Goal: Task Accomplishment & Management: Complete application form

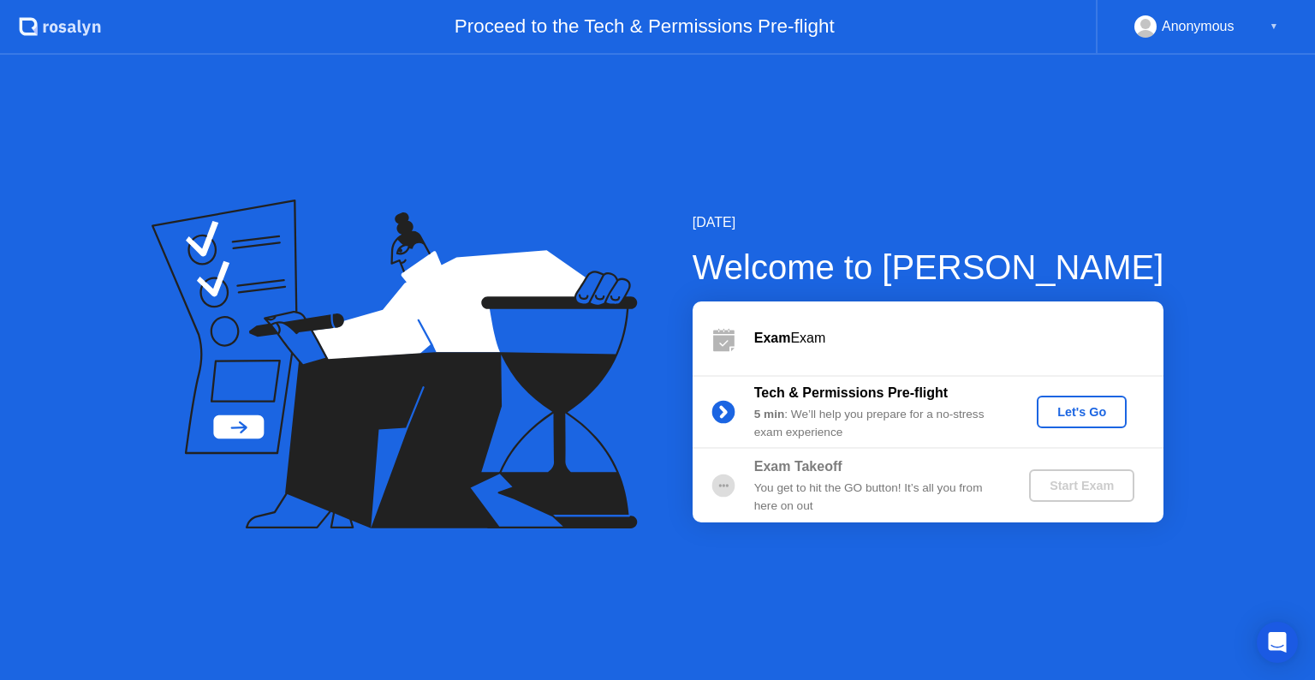
click at [1089, 415] on div "Let's Go" at bounding box center [1082, 412] width 76 height 14
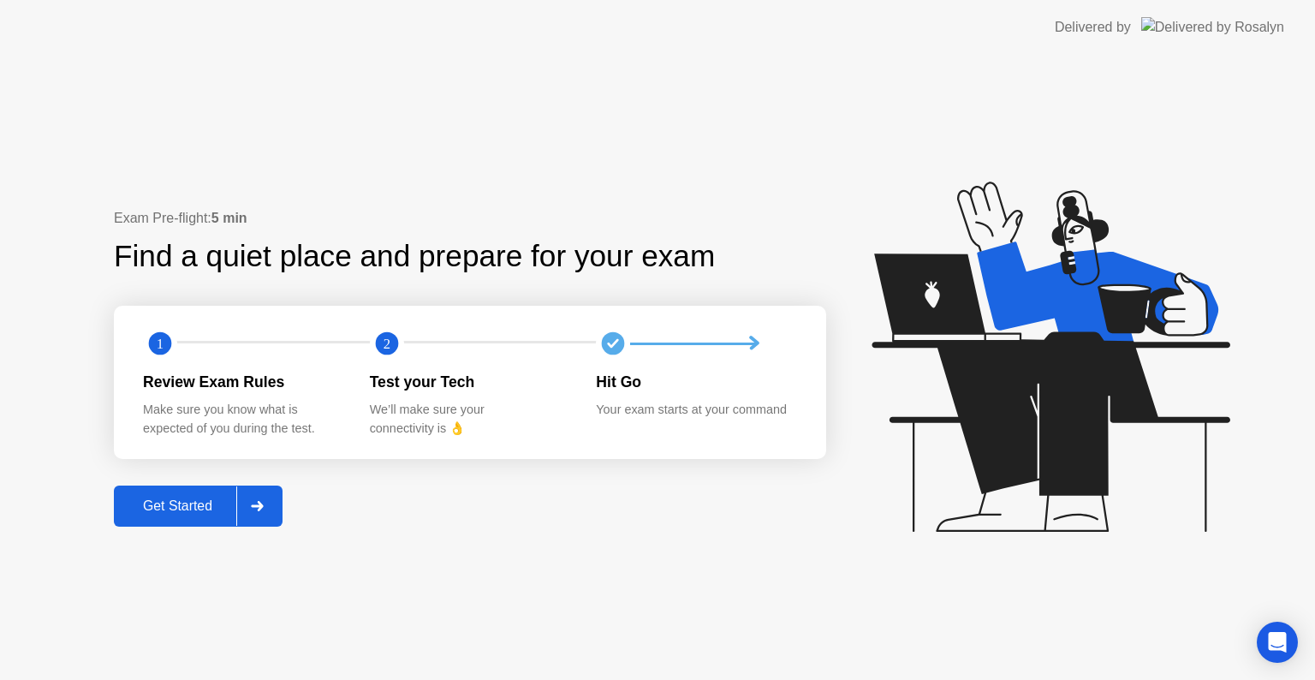
click at [161, 507] on div "Get Started" at bounding box center [177, 505] width 117 height 15
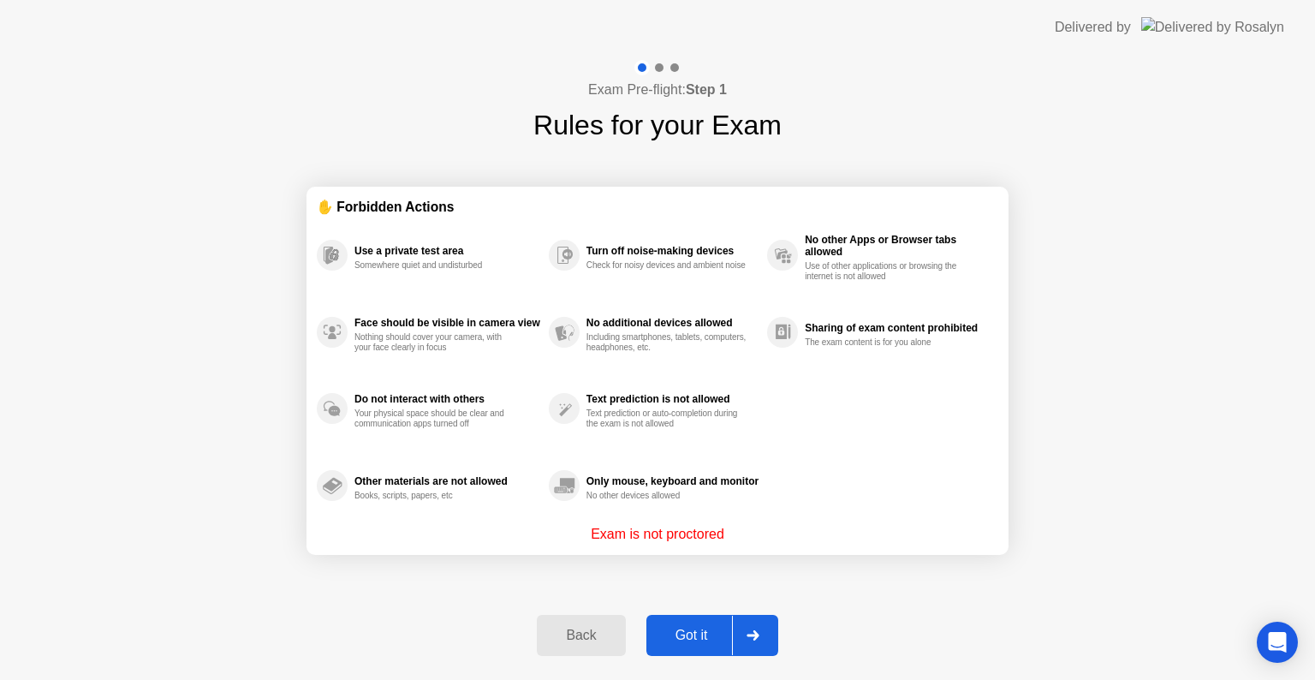
click at [700, 637] on div "Got it" at bounding box center [692, 635] width 80 height 15
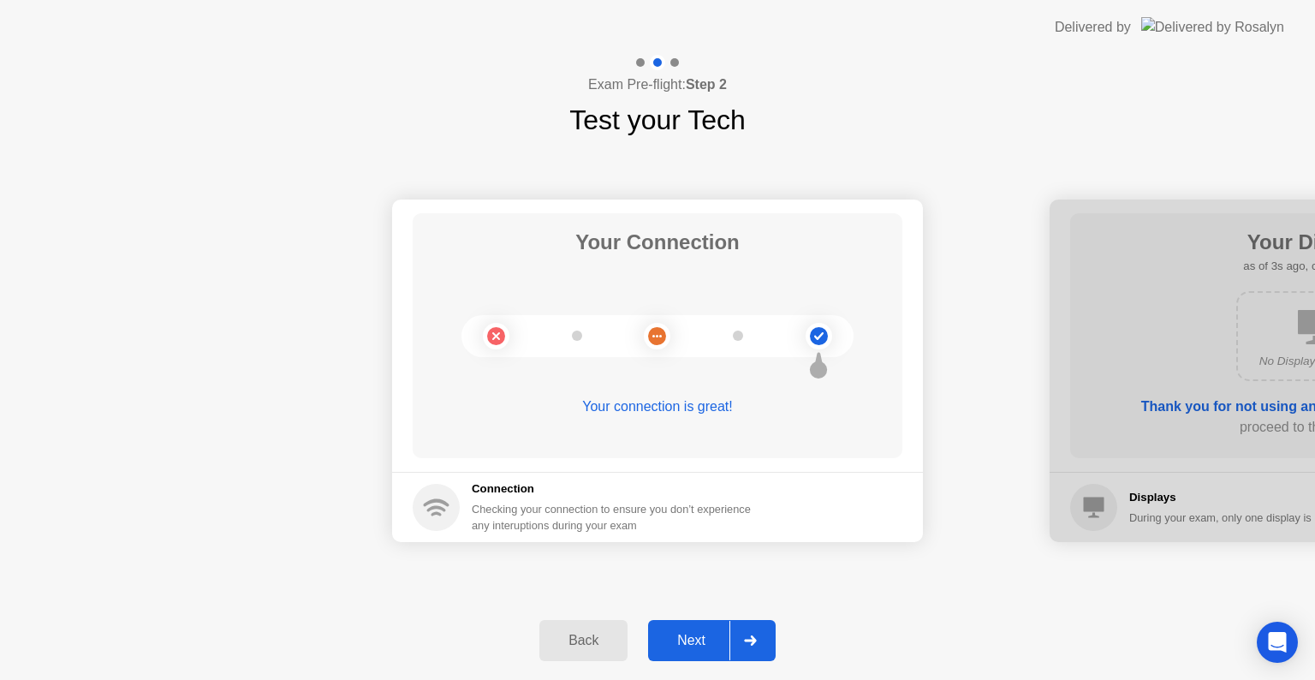
click at [705, 645] on div "Next" at bounding box center [691, 640] width 76 height 15
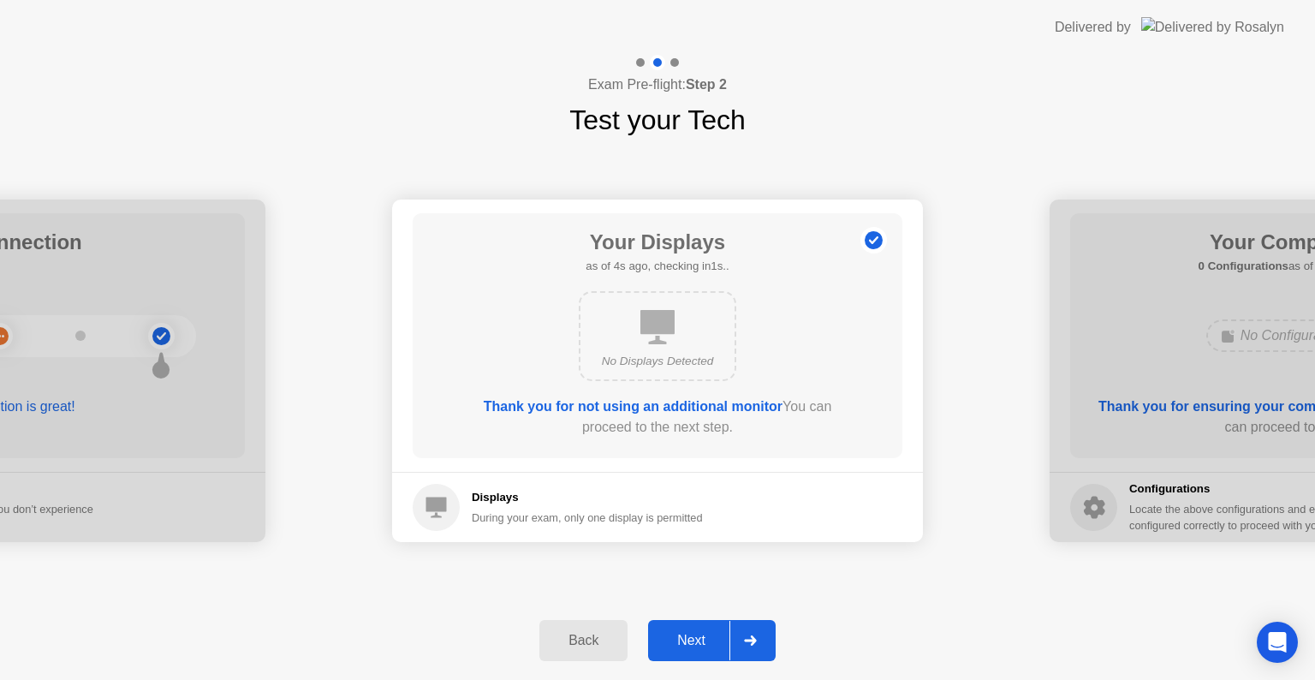
click at [701, 638] on div "Next" at bounding box center [691, 640] width 76 height 15
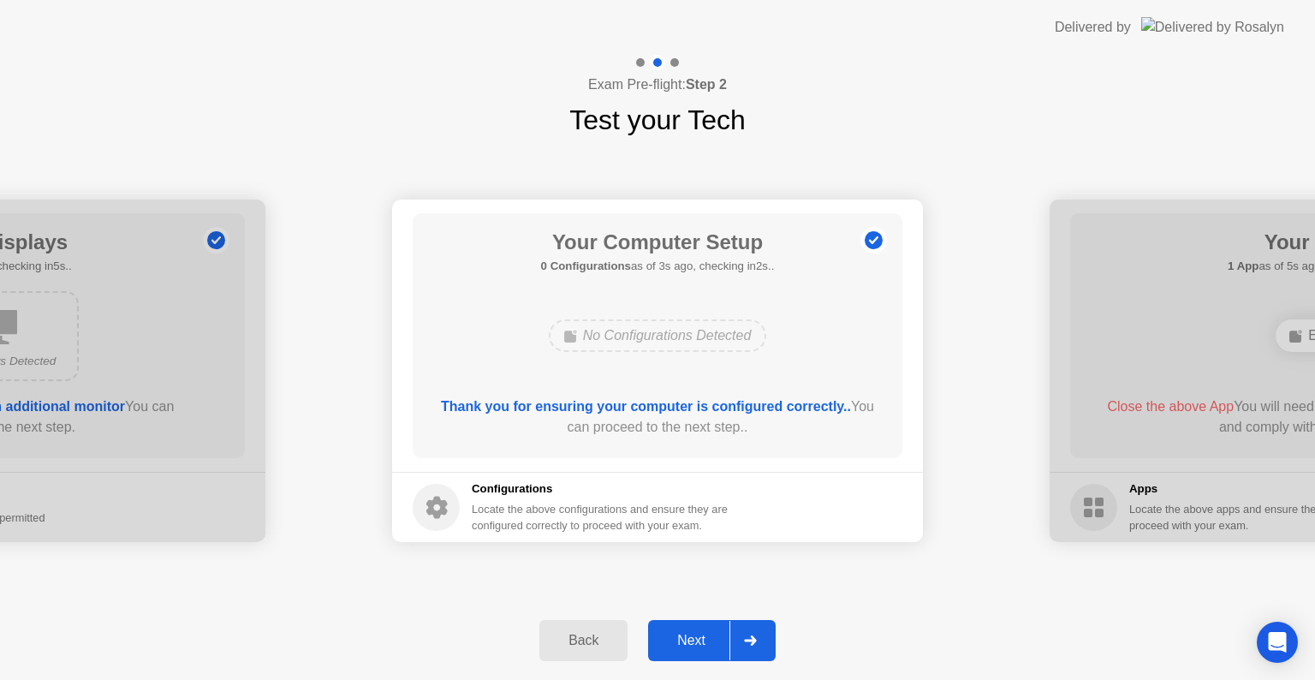
click at [701, 638] on div "Next" at bounding box center [691, 640] width 76 height 15
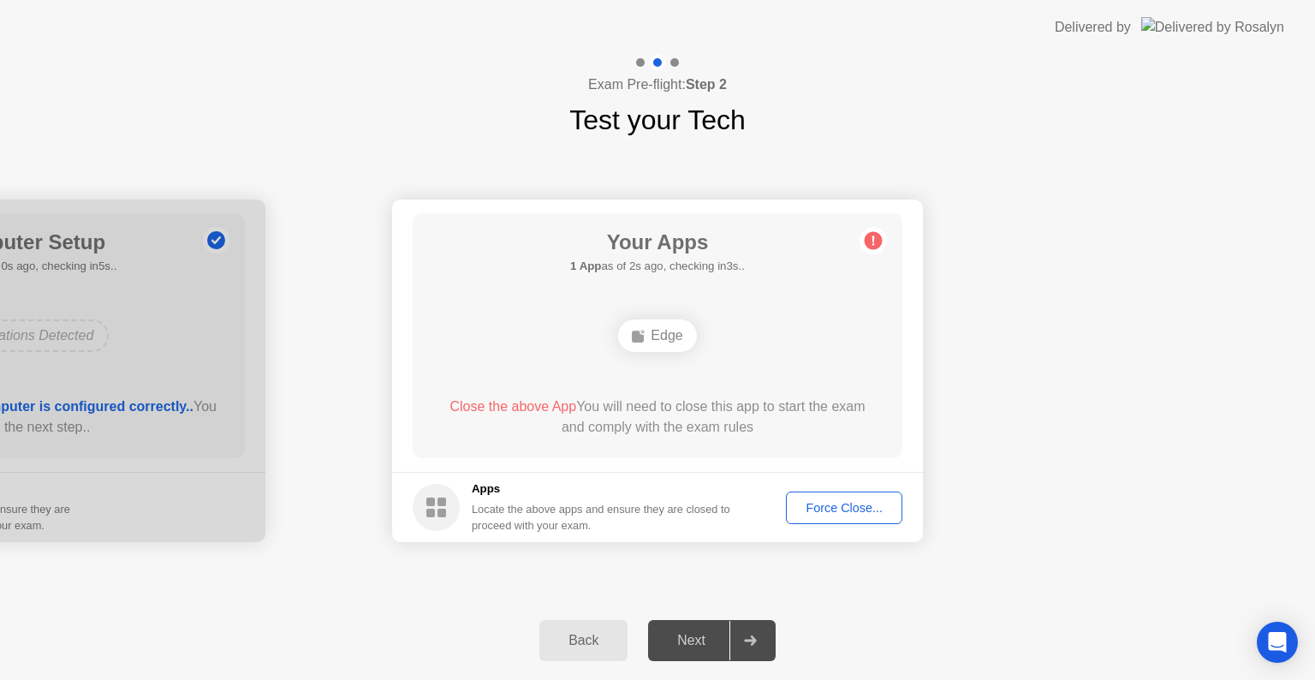
click at [841, 512] on div "Force Close..." at bounding box center [844, 508] width 104 height 14
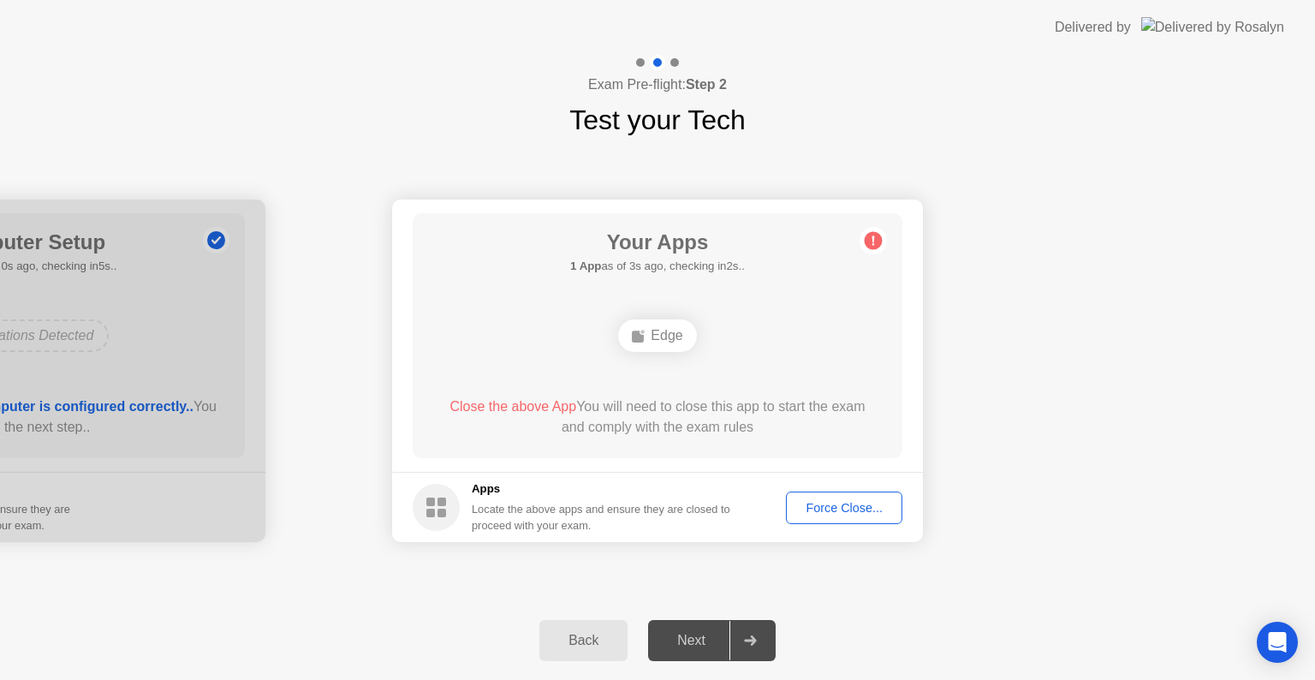
click at [854, 508] on div "Force Close..." at bounding box center [844, 508] width 104 height 14
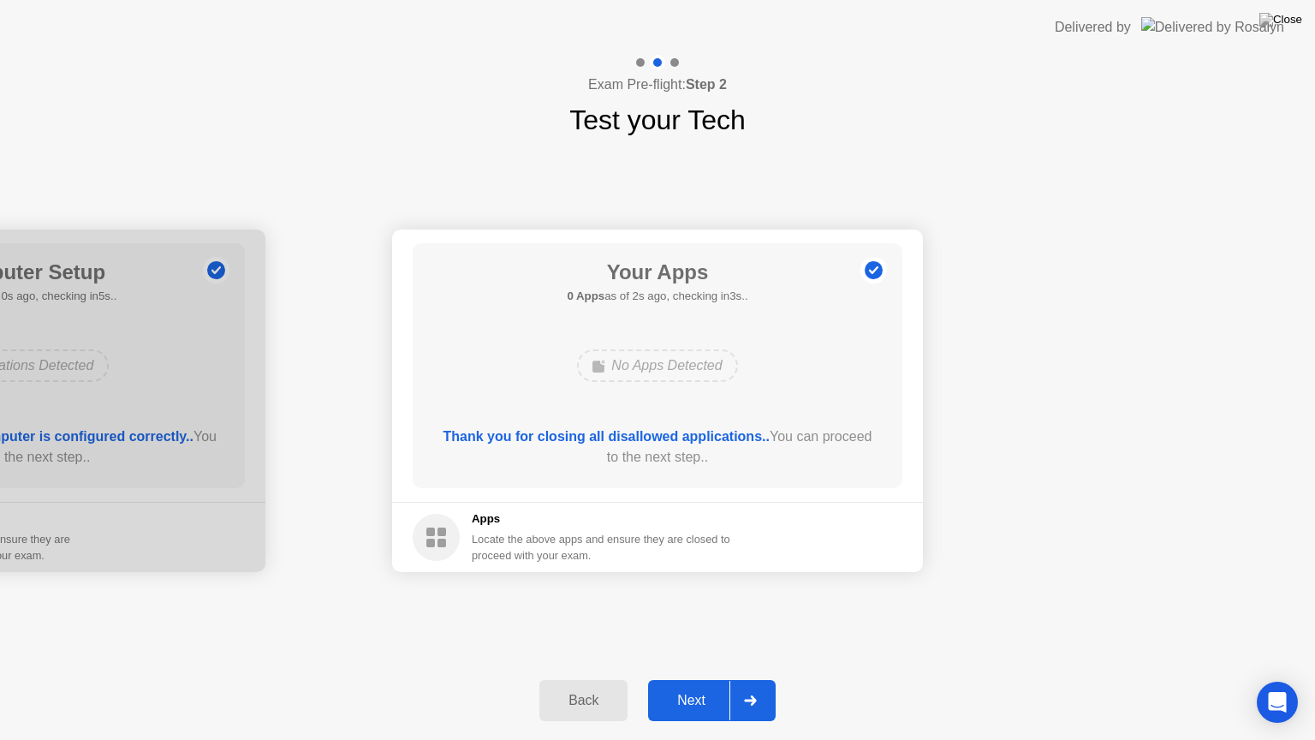
click at [695, 679] on div "Next" at bounding box center [691, 700] width 76 height 15
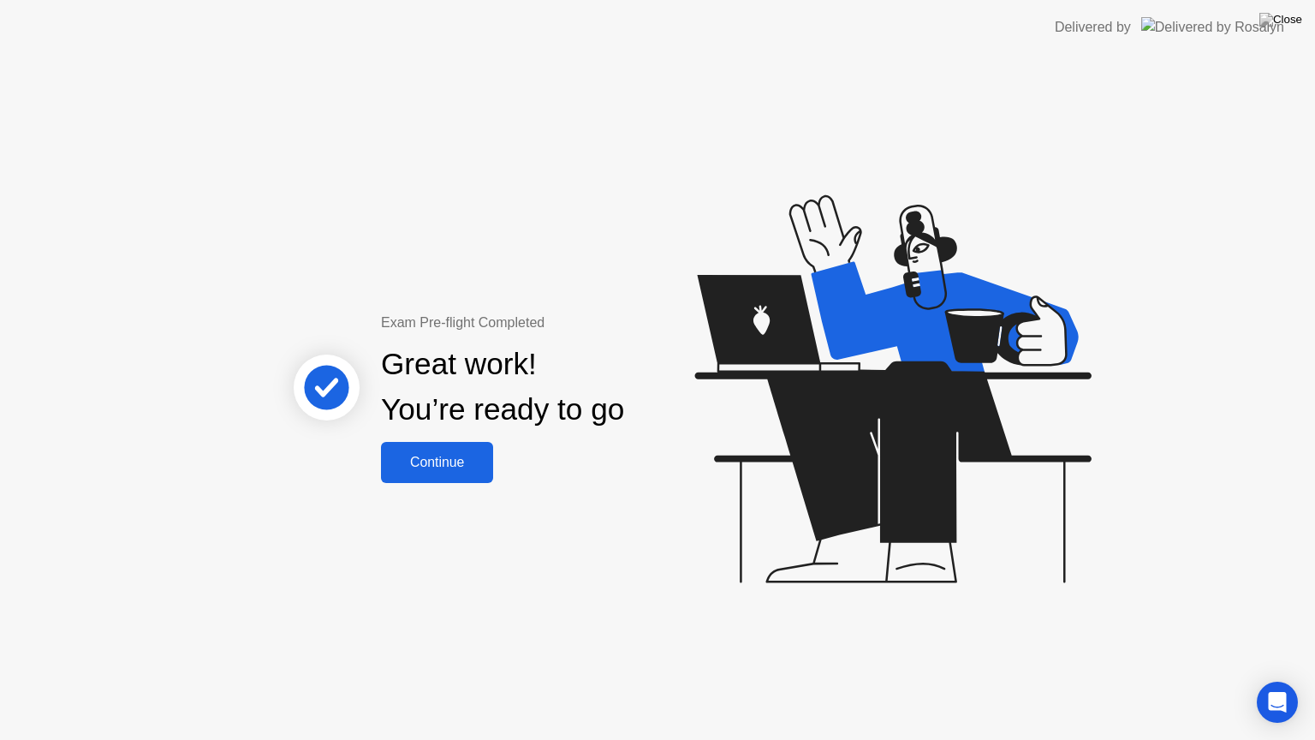
click at [443, 462] on div "Continue" at bounding box center [437, 462] width 102 height 15
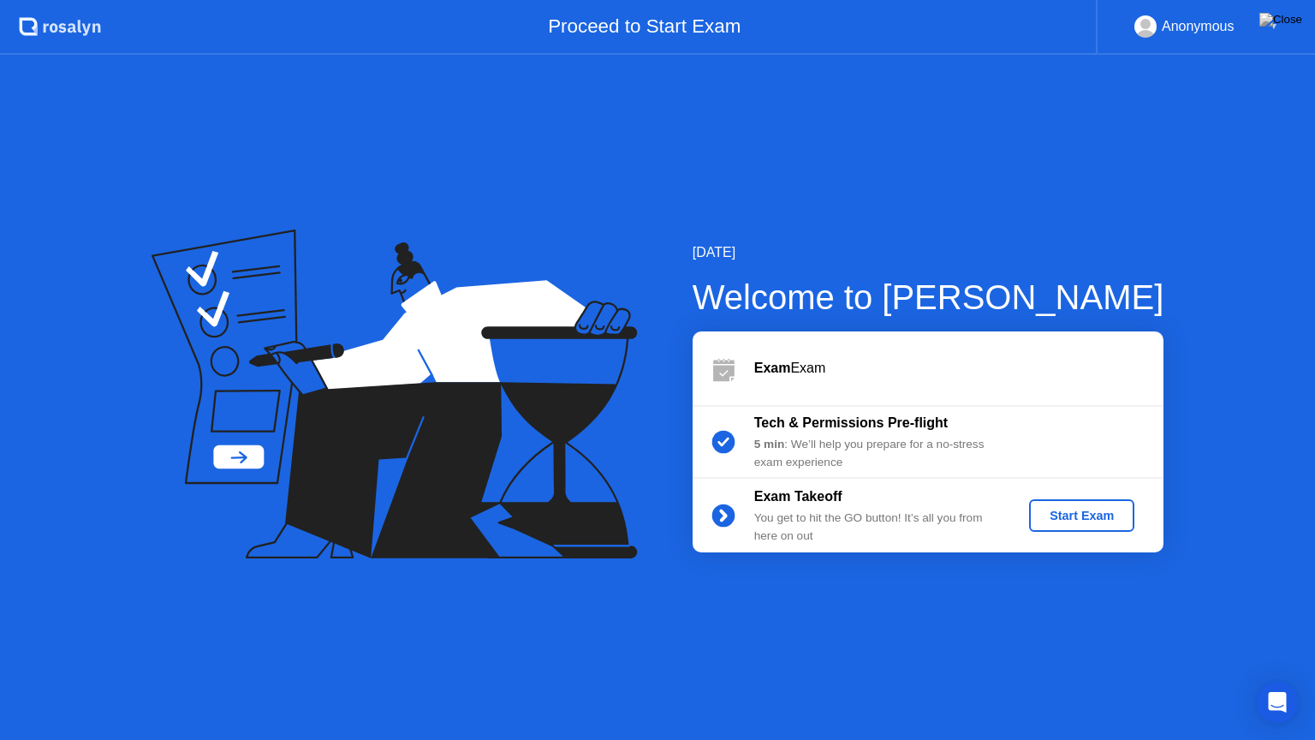
click at [1096, 516] on div "Start Exam" at bounding box center [1082, 516] width 92 height 14
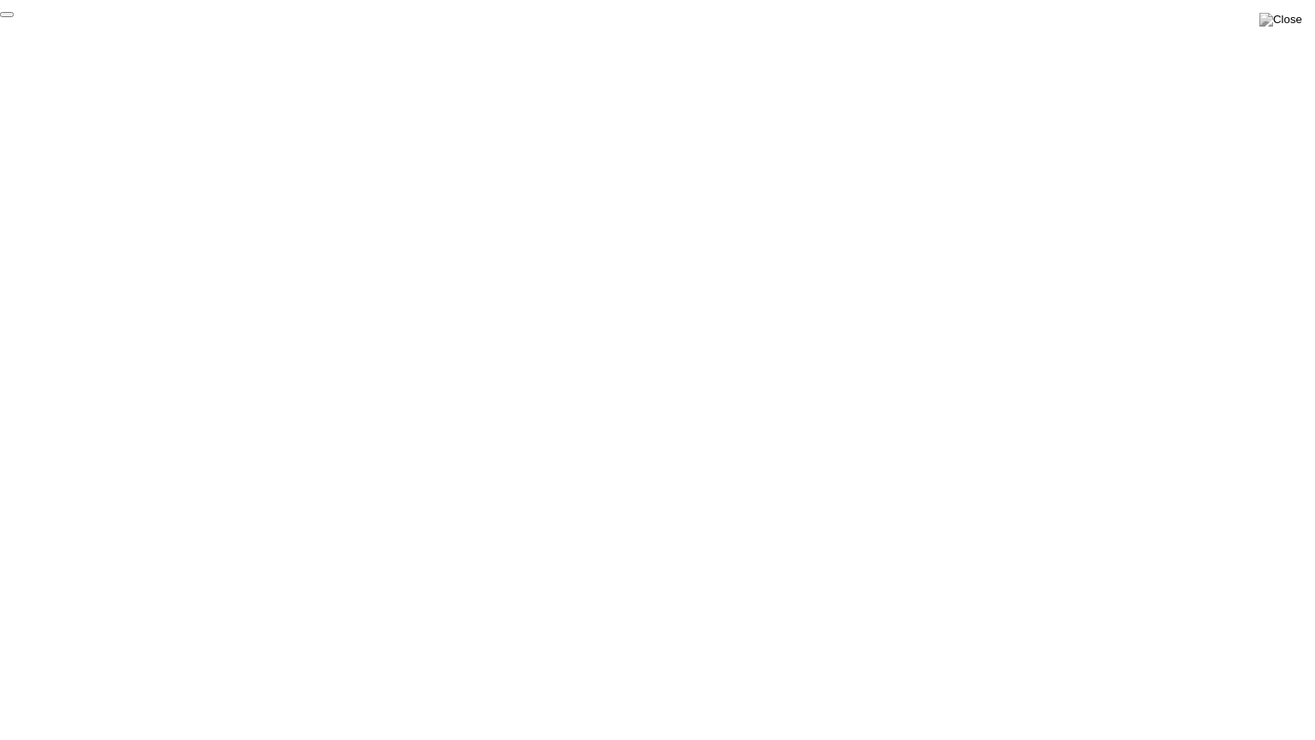
click div "End Proctoring Session"
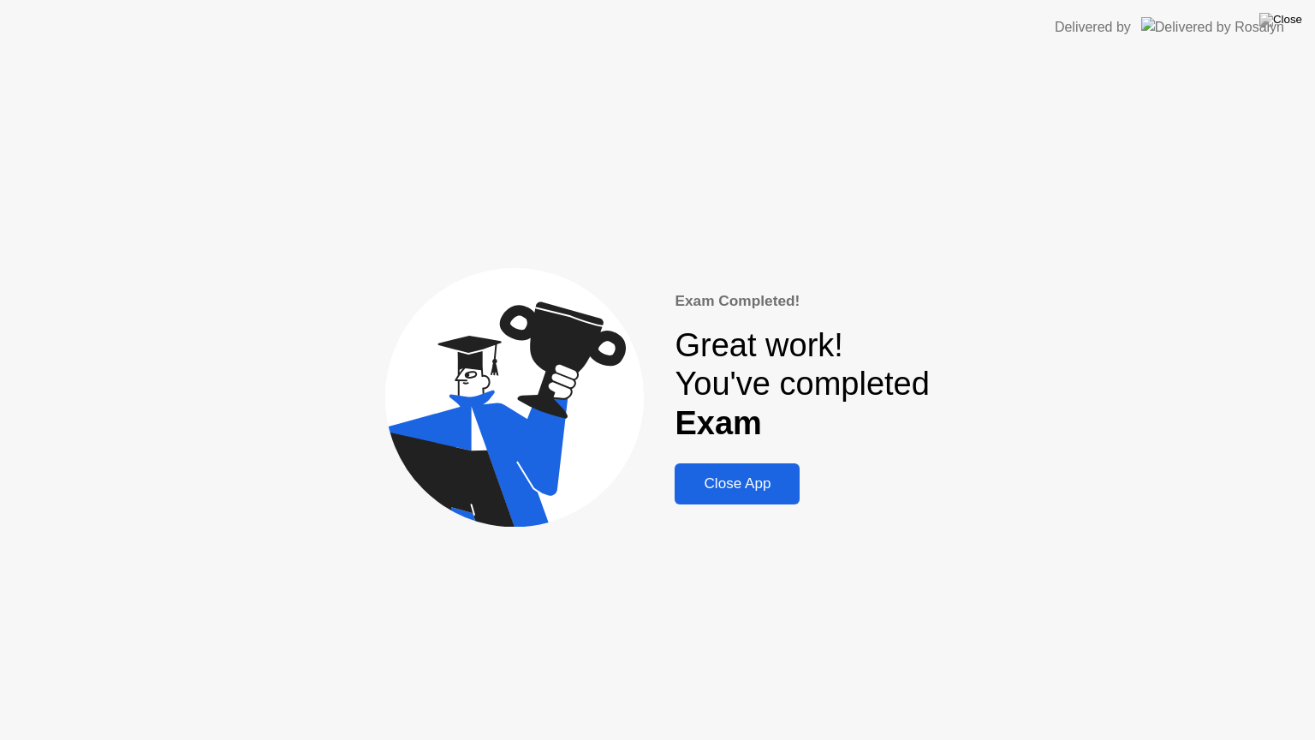
click at [742, 485] on div "Close App" at bounding box center [737, 483] width 115 height 17
